Goal: Information Seeking & Learning: Learn about a topic

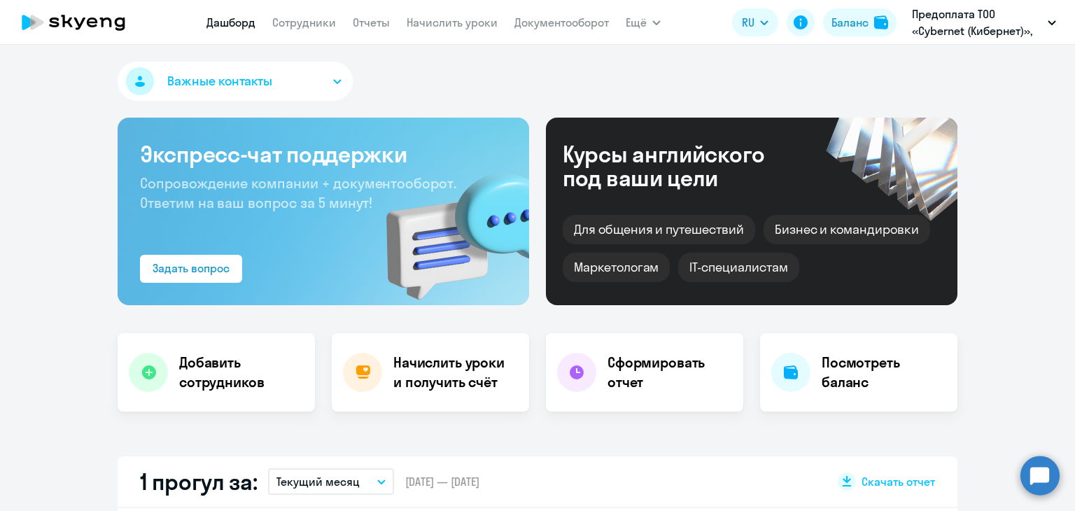
scroll to position [140, 0]
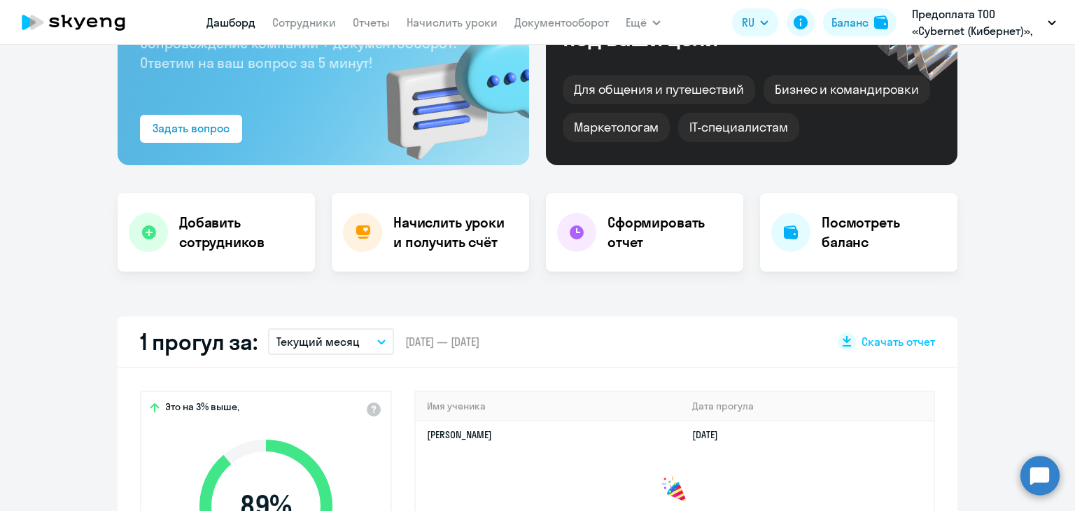
select select "30"
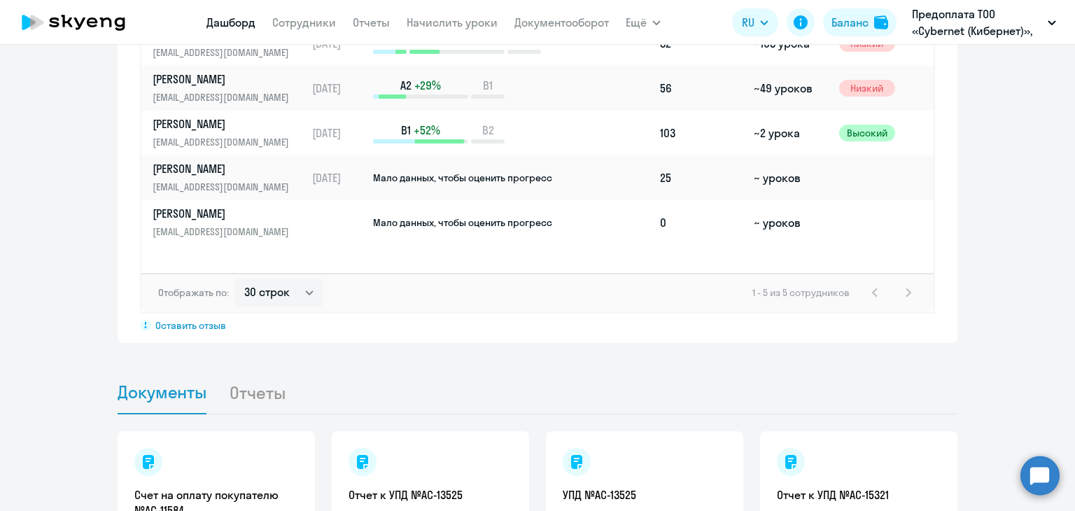
scroll to position [1120, 0]
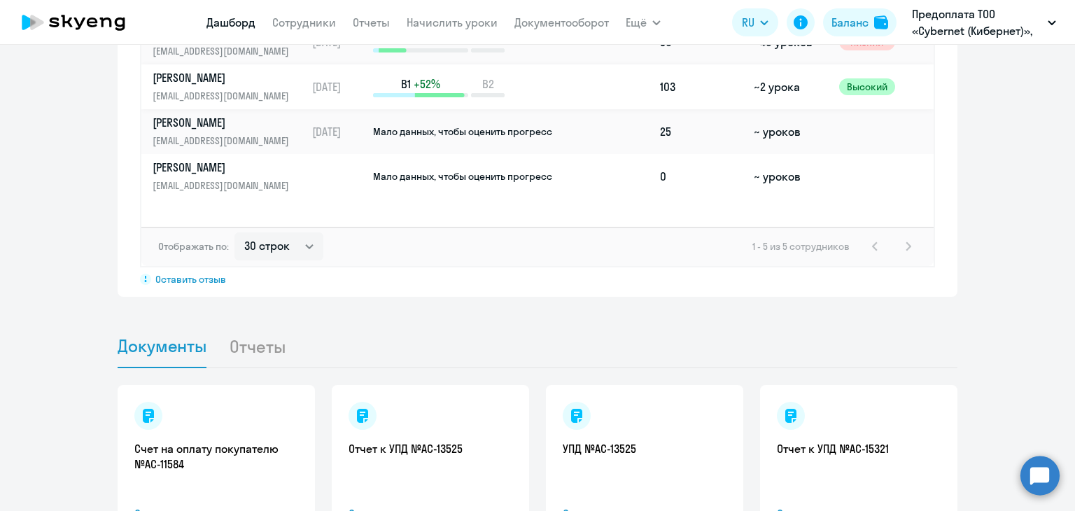
click at [242, 81] on p "[PERSON_NAME]" at bounding box center [225, 77] width 144 height 15
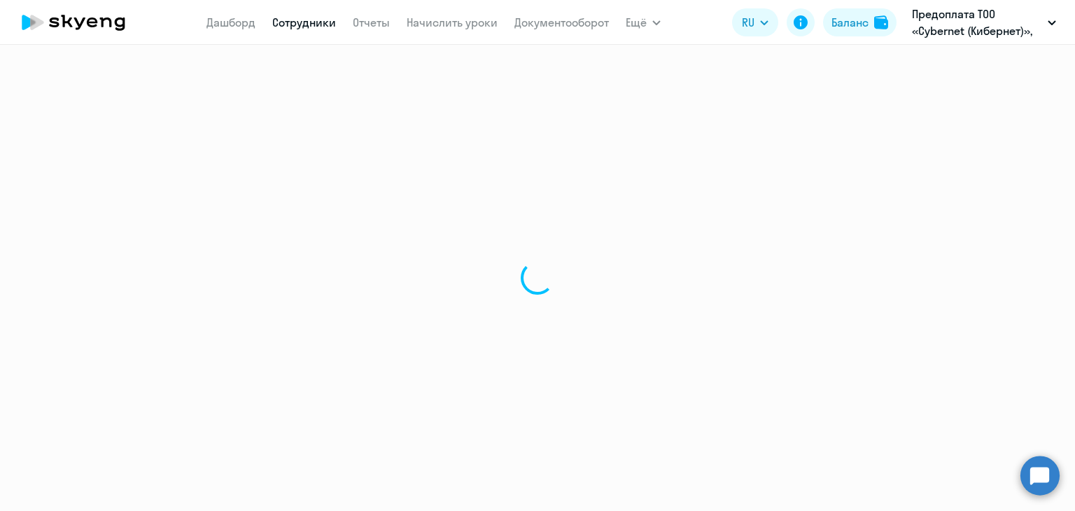
select select "english"
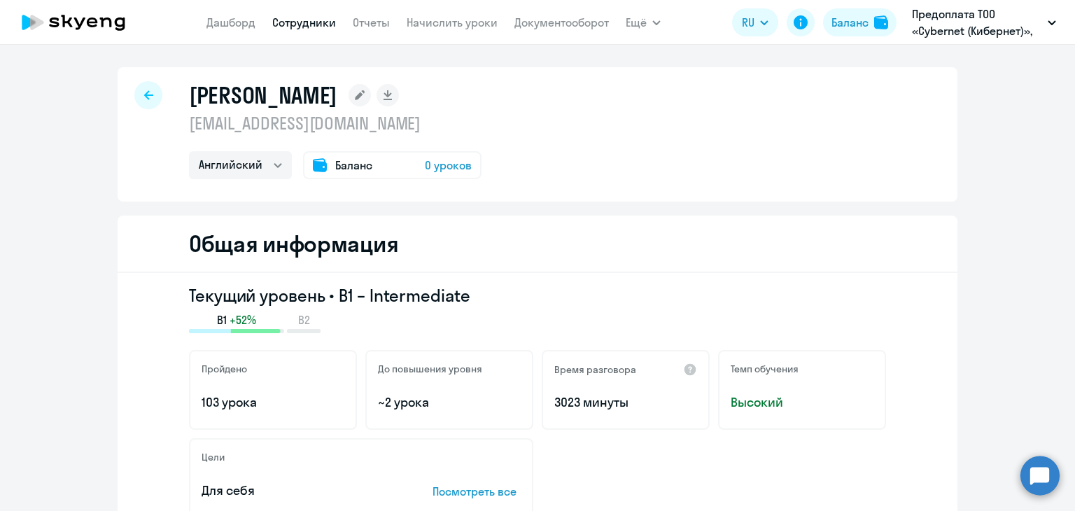
click at [345, 165] on span "Баланс" at bounding box center [353, 165] width 37 height 17
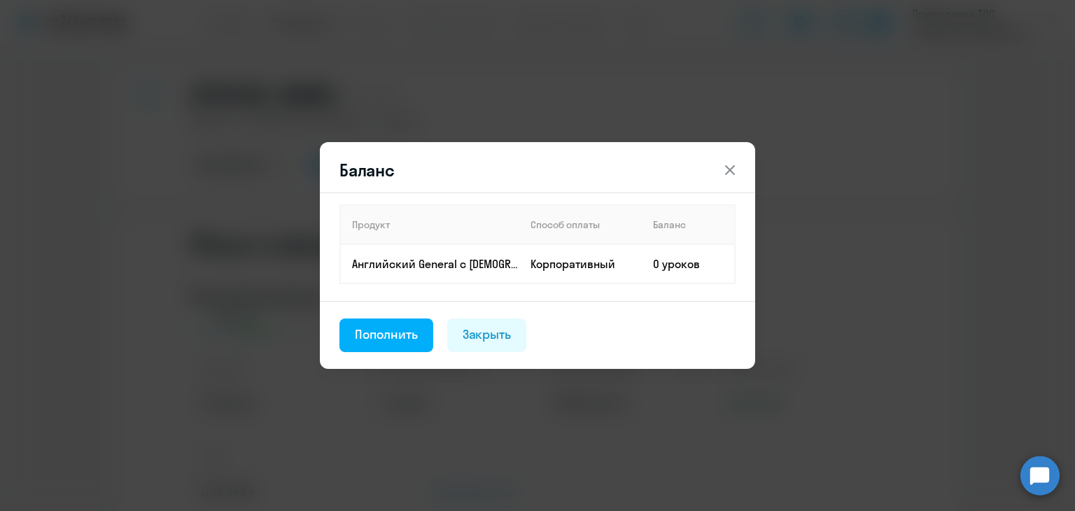
click at [733, 169] on icon at bounding box center [730, 170] width 17 height 17
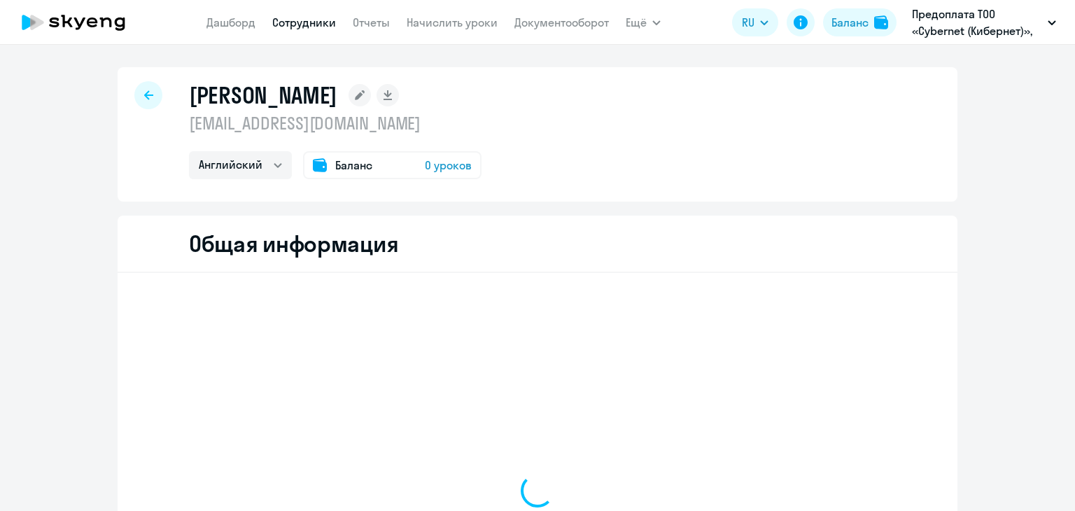
select select "english"
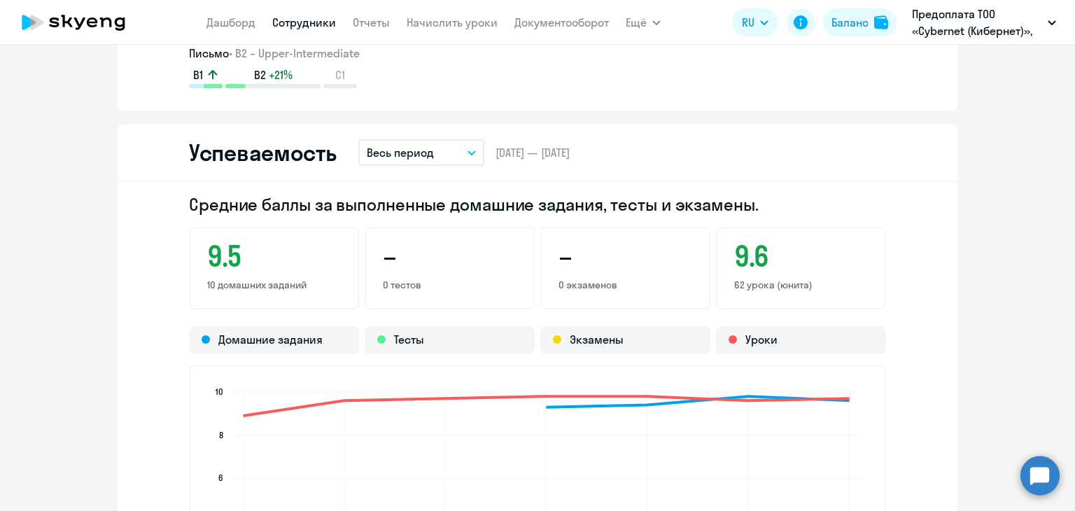
scroll to position [1260, 0]
